Goal: Transaction & Acquisition: Purchase product/service

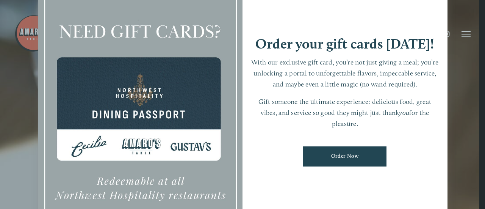
drag, startPoint x: 359, startPoint y: 153, endPoint x: 389, endPoint y: 138, distance: 33.7
click at [359, 153] on link "Order Now" at bounding box center [344, 156] width 83 height 20
click at [467, 27] on div at bounding box center [242, 104] width 485 height 209
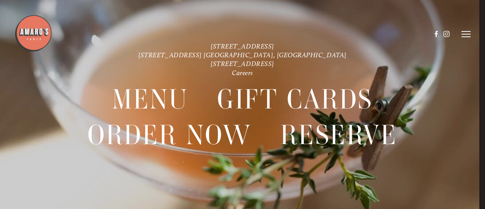
click at [467, 35] on icon at bounding box center [466, 34] width 9 height 7
click at [358, 34] on span "Order Now" at bounding box center [359, 34] width 27 height 6
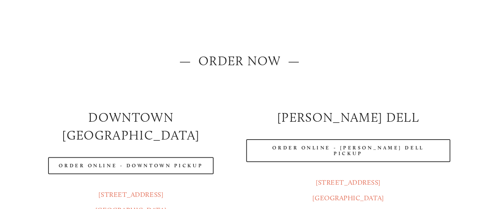
scroll to position [76, 0]
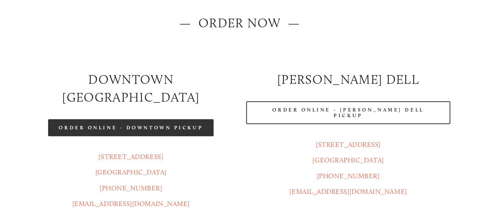
click at [195, 119] on link "Order Online - Downtown pickup" at bounding box center [131, 127] width 166 height 17
